Goal: Transaction & Acquisition: Obtain resource

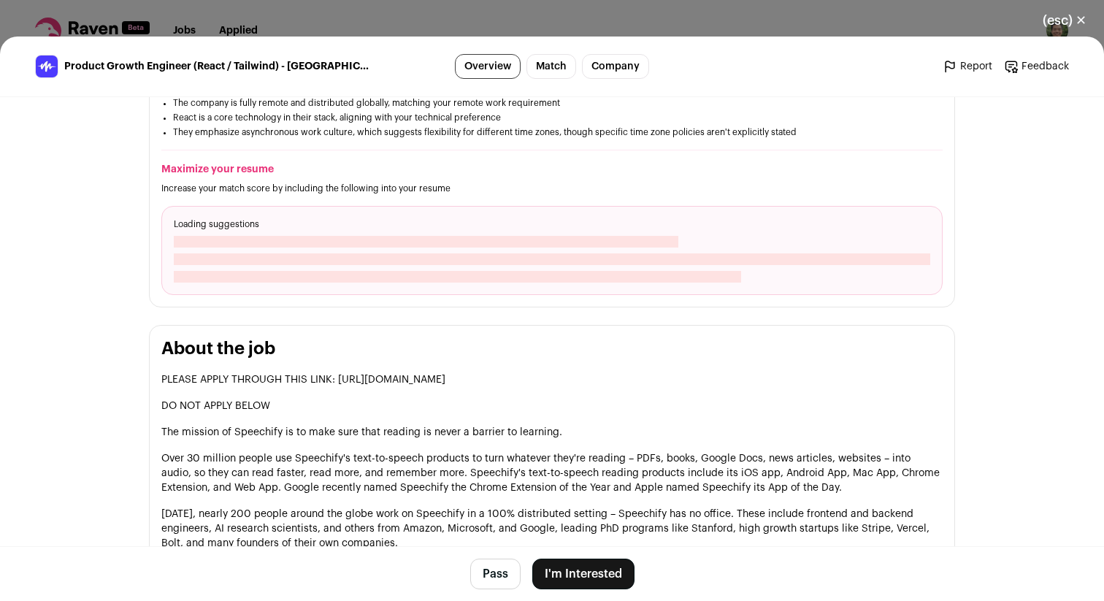
scroll to position [615, 0]
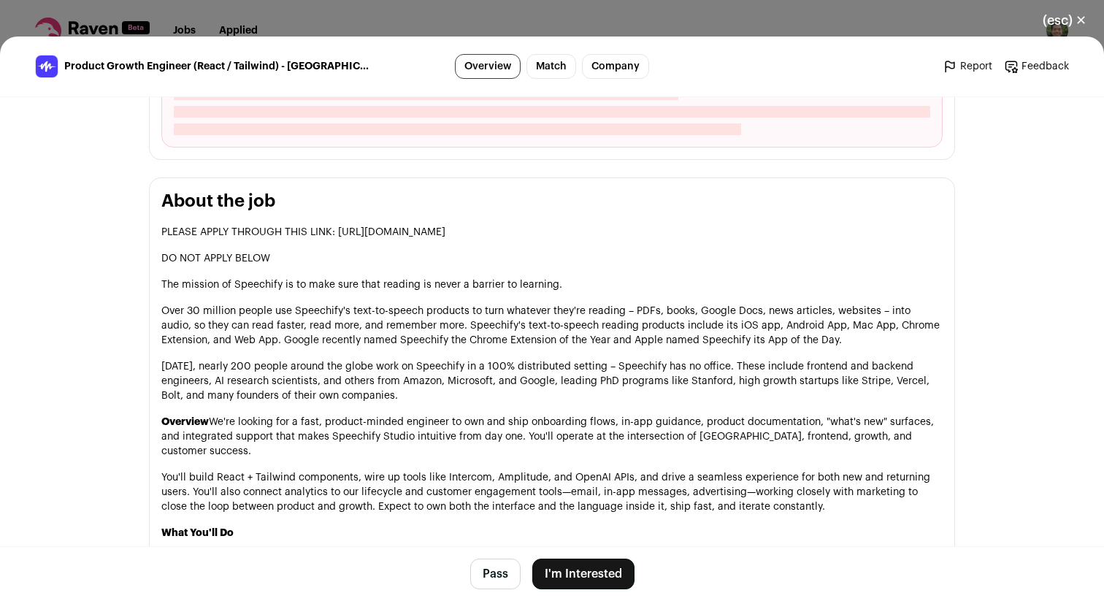
drag, startPoint x: 334, startPoint y: 207, endPoint x: 692, endPoint y: 213, distance: 358.0
click at [692, 225] on p "PLEASE APPLY THROUGH THIS LINK: [URL][DOMAIN_NAME]" at bounding box center [552, 232] width 782 height 15
copy p "[URL][DOMAIN_NAME]"
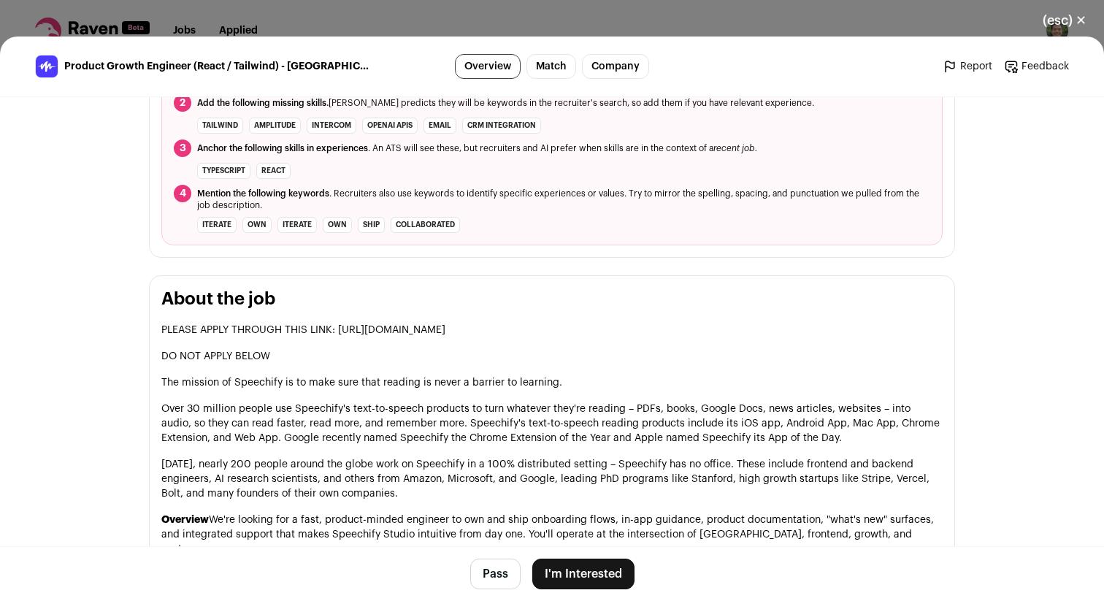
click at [671, 288] on h2 "About the job" at bounding box center [552, 299] width 782 height 23
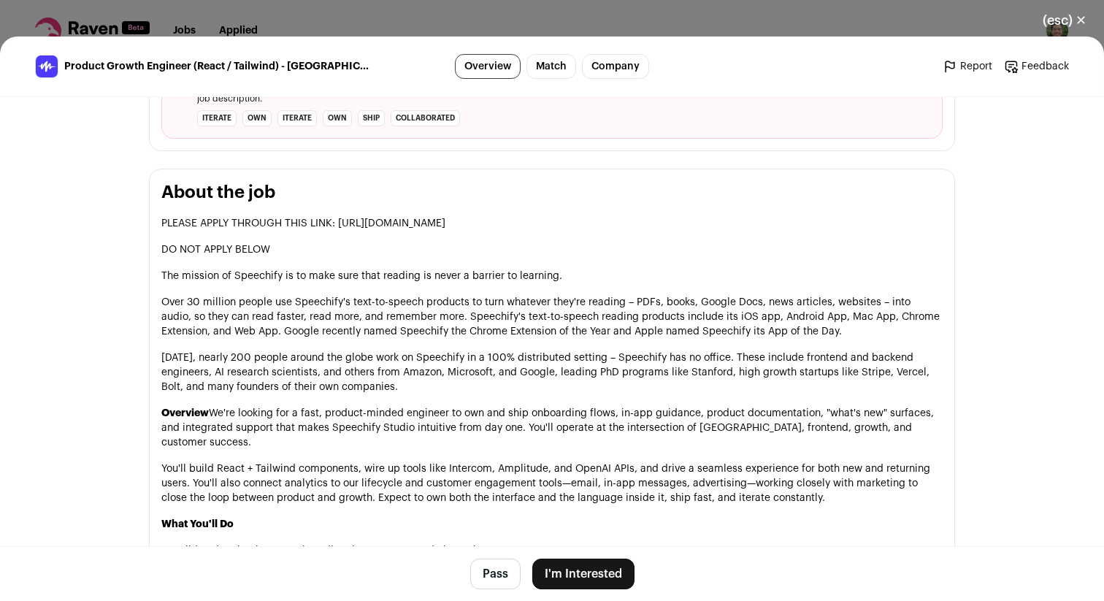
scroll to position [729, 0]
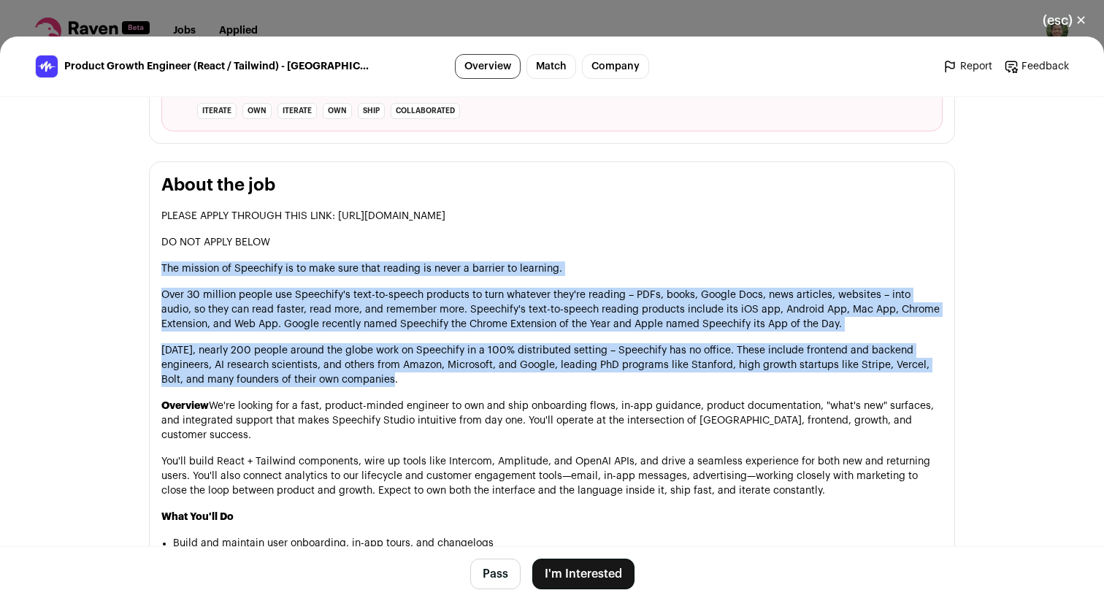
drag, startPoint x: 654, startPoint y: 238, endPoint x: 676, endPoint y: 352, distance: 116.0
click at [676, 352] on p "[DATE], nearly 200 people around the globe work on Speechify in a 100% distribu…" at bounding box center [552, 365] width 782 height 44
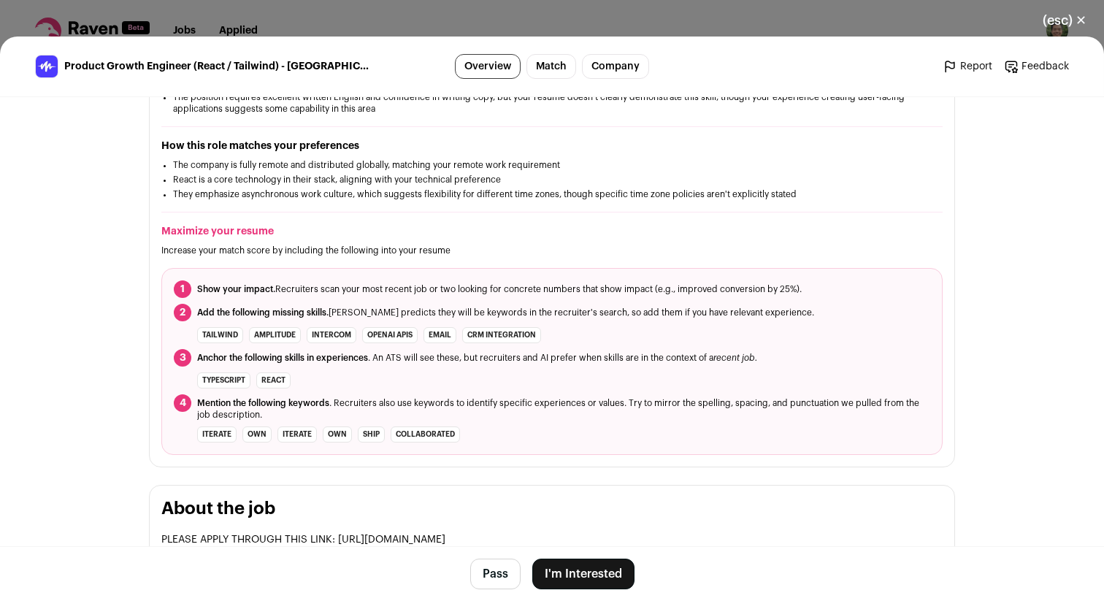
scroll to position [392, 0]
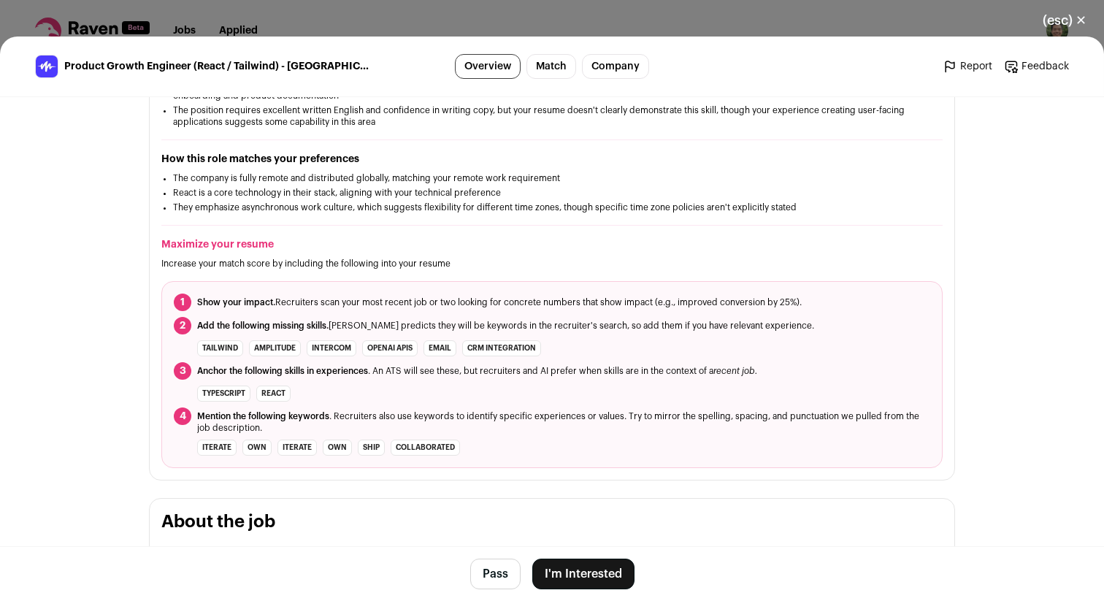
click at [565, 573] on button "I'm Interested" at bounding box center [583, 574] width 102 height 31
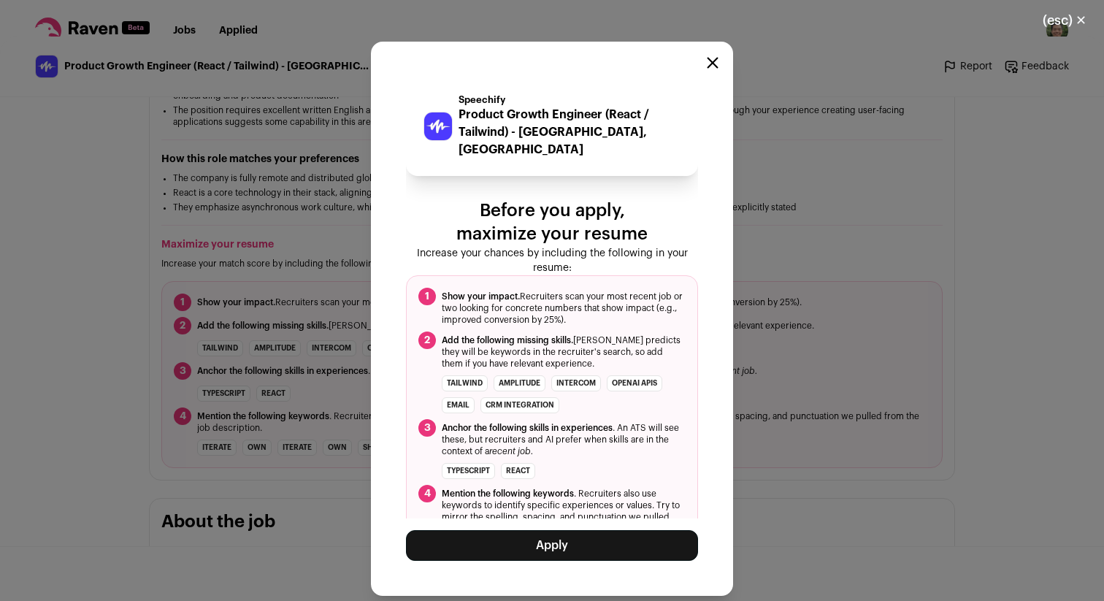
scroll to position [58, 0]
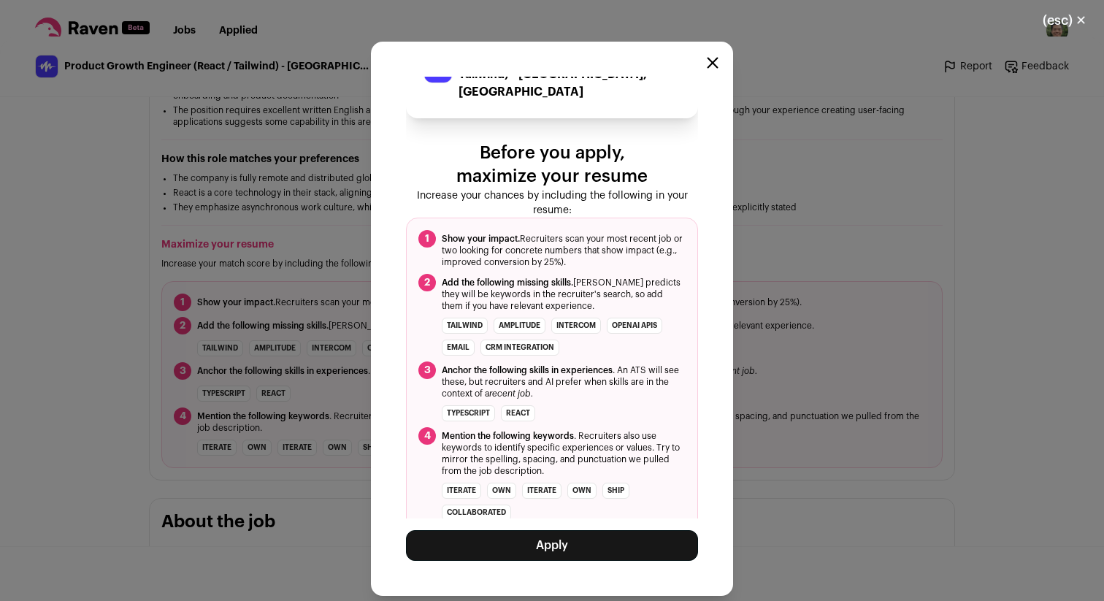
click at [585, 541] on button "Apply" at bounding box center [552, 545] width 292 height 31
